Goal: Transaction & Acquisition: Book appointment/travel/reservation

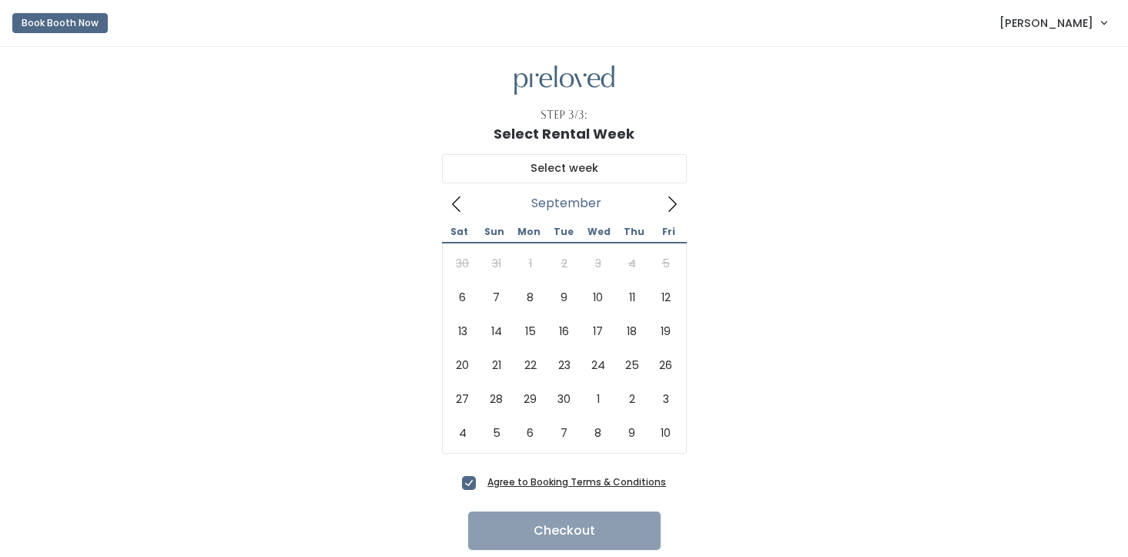
click at [1012, 22] on span "[PERSON_NAME]" at bounding box center [1046, 23] width 94 height 17
click at [985, 65] on link "My bookings" at bounding box center [1052, 61] width 138 height 28
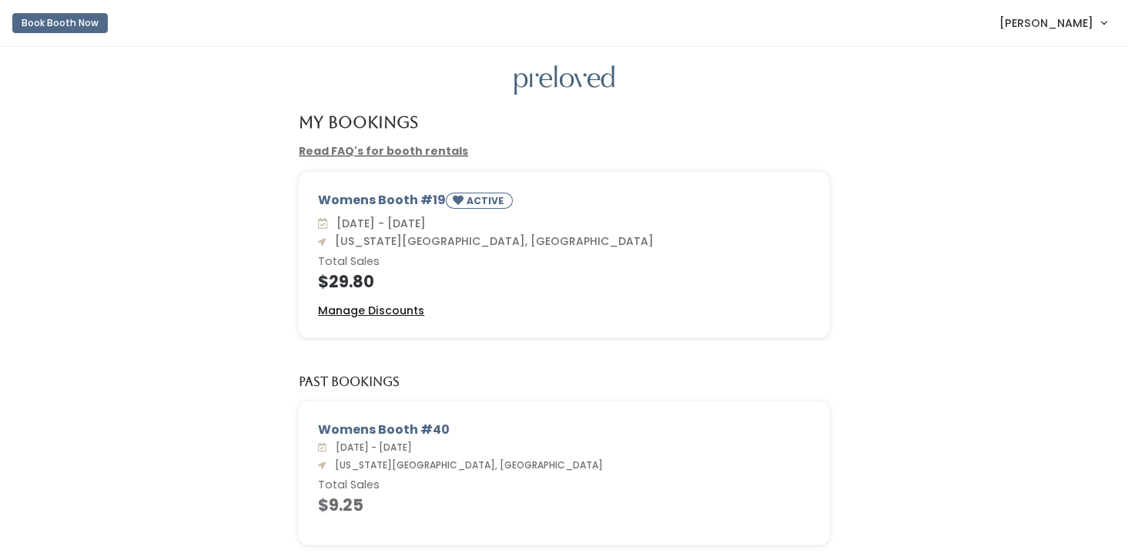
click at [400, 309] on u "Manage Discounts" at bounding box center [371, 310] width 106 height 15
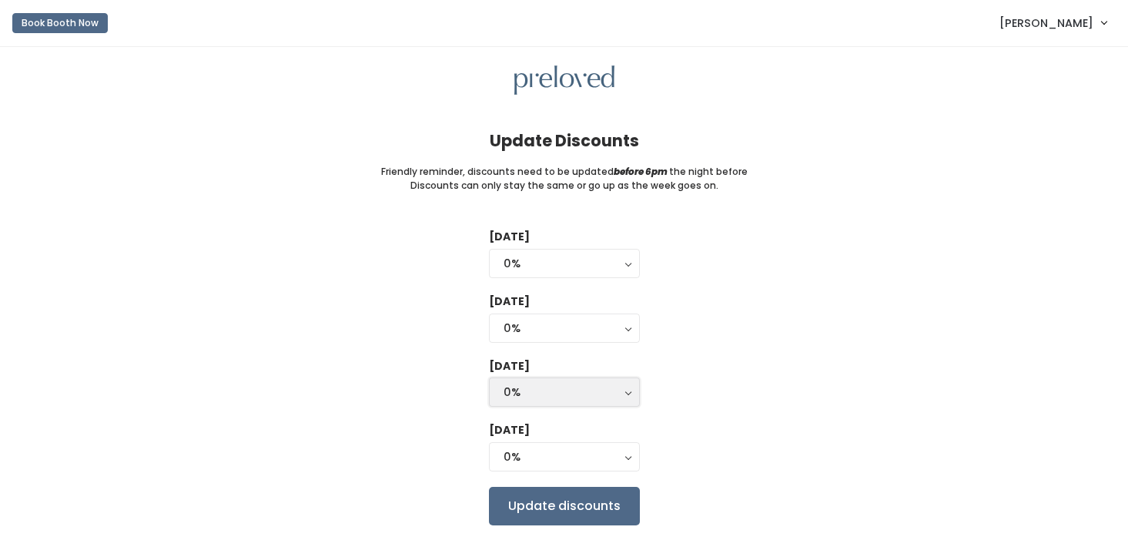
click at [529, 396] on div "0%" at bounding box center [564, 391] width 122 height 17
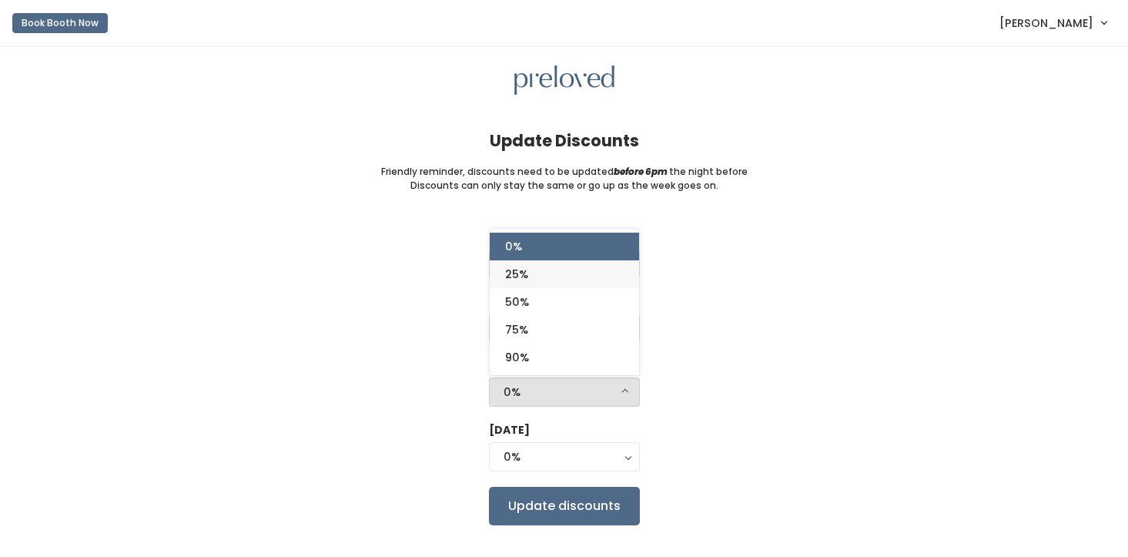
click at [531, 279] on link "25%" at bounding box center [564, 274] width 149 height 28
select select "25%"
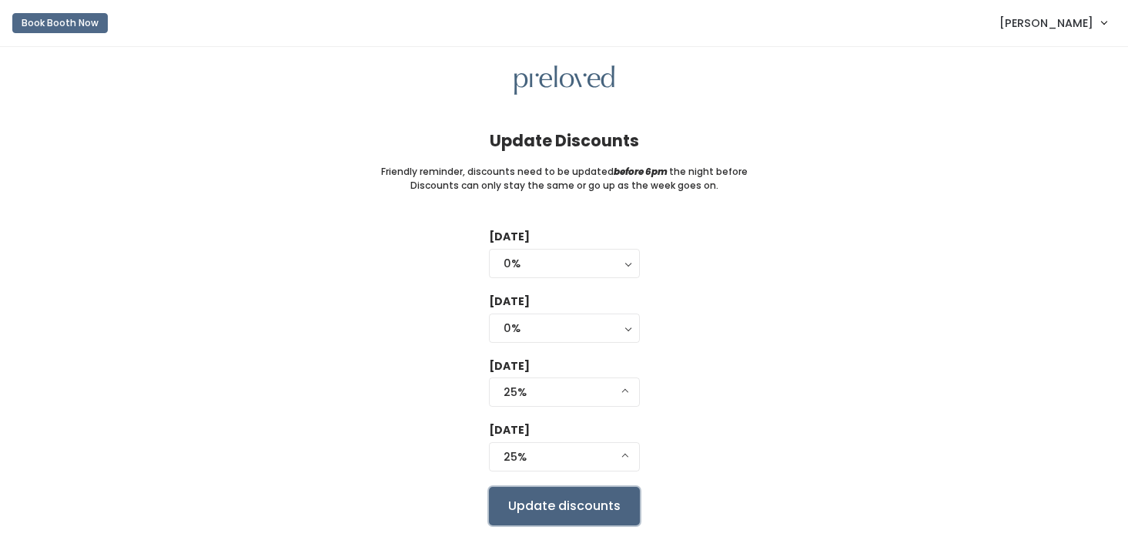
click at [527, 516] on input "Update discounts" at bounding box center [564, 506] width 151 height 38
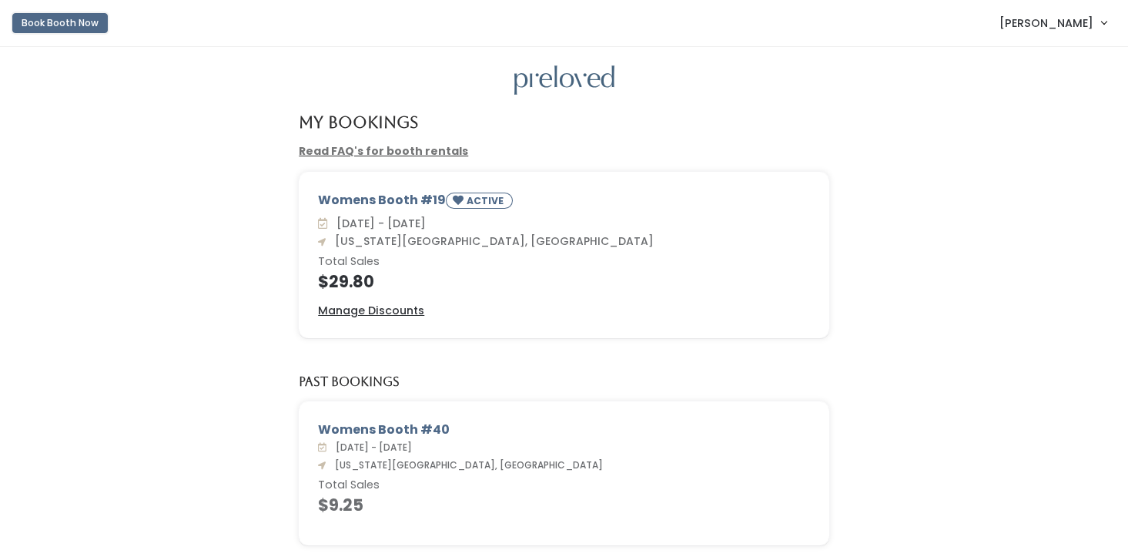
click at [90, 25] on button "Book Booth Now" at bounding box center [59, 23] width 95 height 20
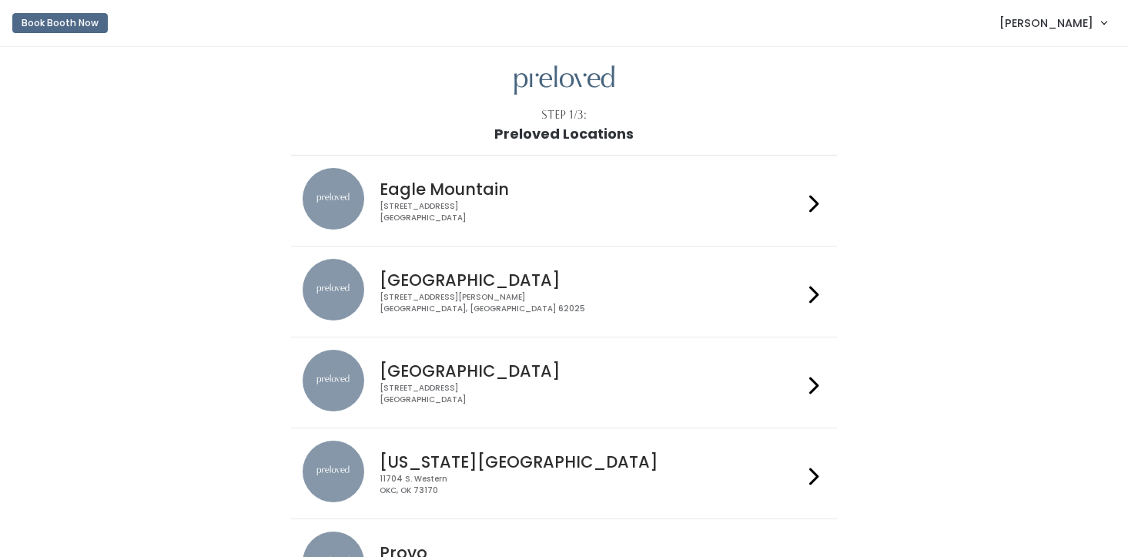
click at [419, 485] on div "11704 S. Western OKC, OK 73170" at bounding box center [591, 484] width 423 height 22
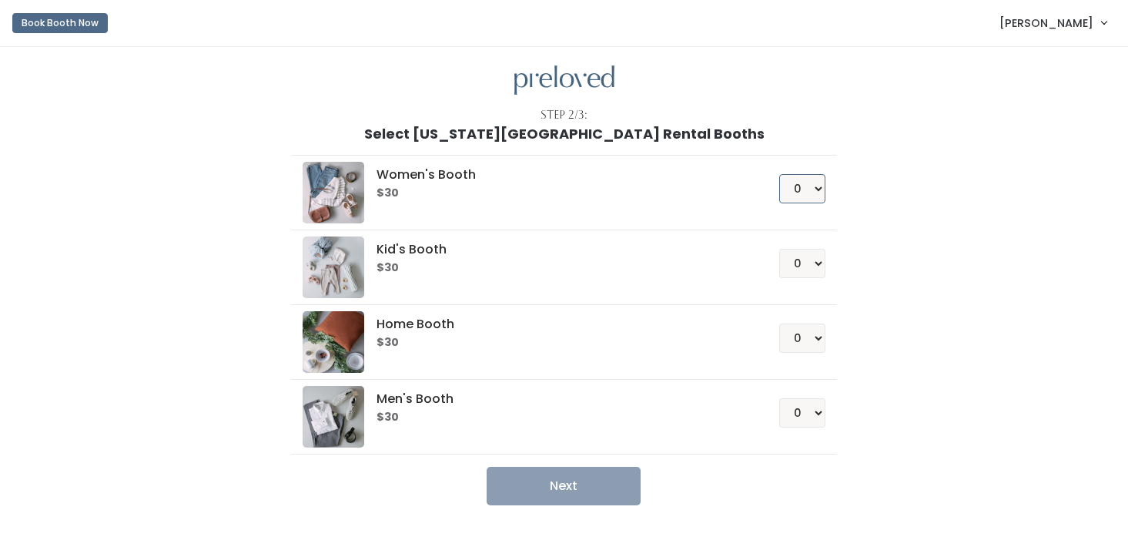
click at [801, 188] on select "0 1 2 3 4" at bounding box center [802, 188] width 46 height 29
select select "1"
click at [779, 174] on select "0 1 2 3 4" at bounding box center [802, 188] width 46 height 29
click at [590, 483] on button "Next" at bounding box center [564, 486] width 154 height 38
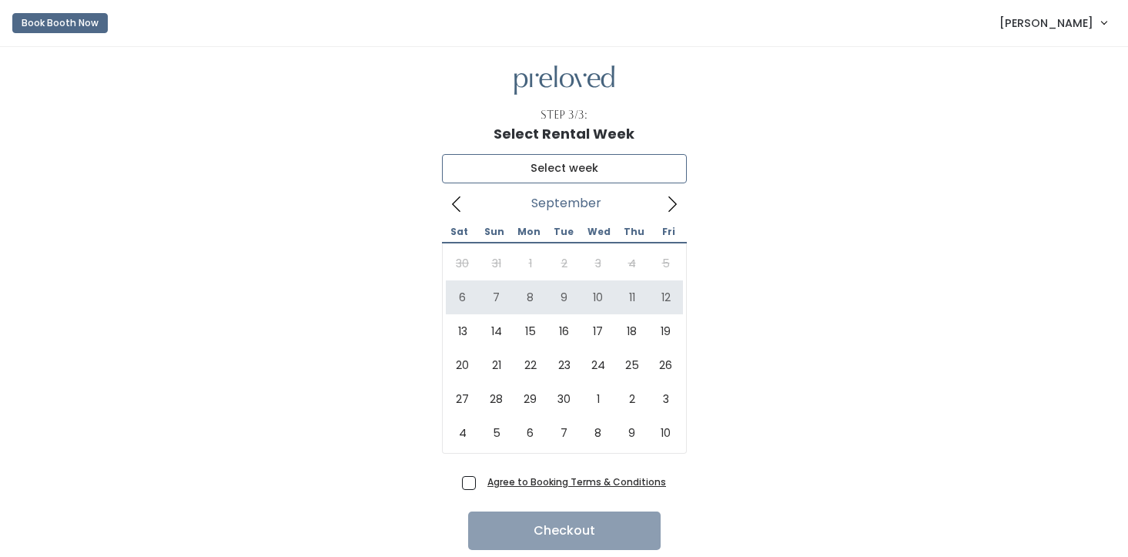
type input "[DATE] to [DATE]"
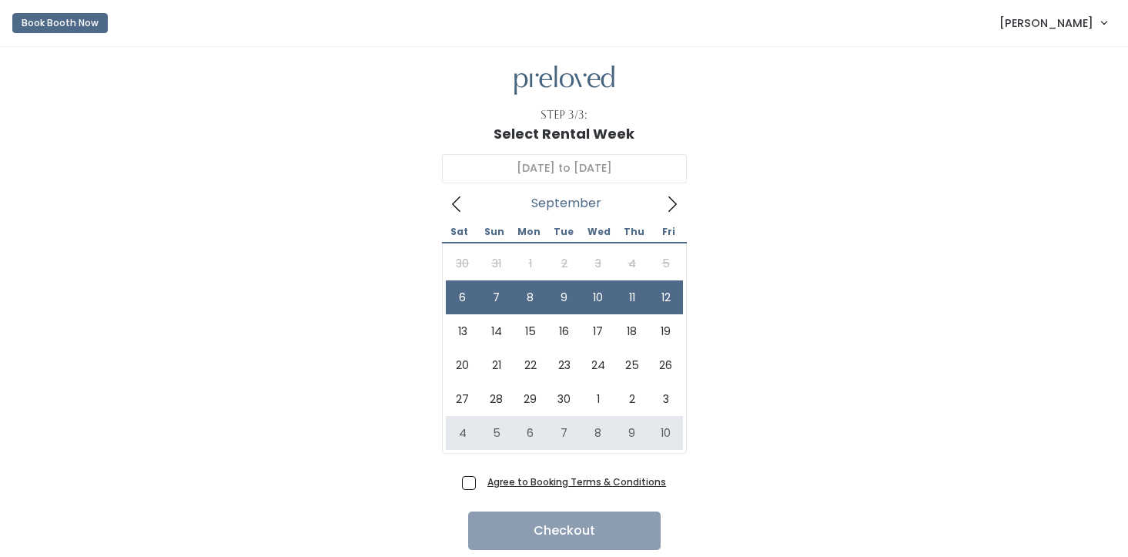
click at [481, 485] on span "Agree to Booking Terms & Conditions" at bounding box center [573, 480] width 185 height 15
click at [481, 483] on input "Agree to Booking Terms & Conditions" at bounding box center [486, 478] width 10 height 10
checkbox input "true"
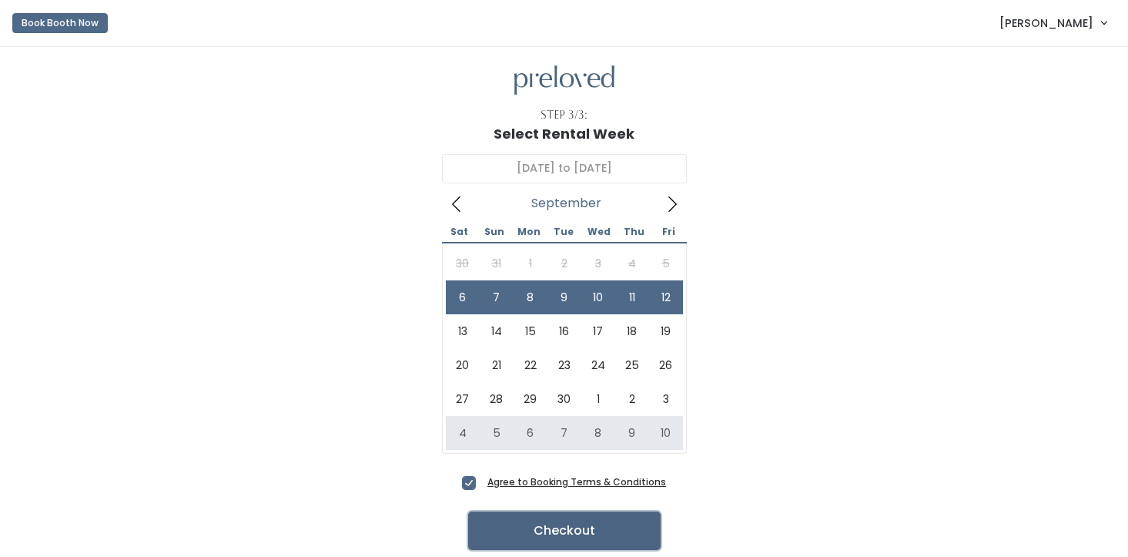
click at [521, 531] on button "Checkout" at bounding box center [564, 530] width 192 height 38
